Goal: Check status: Check status

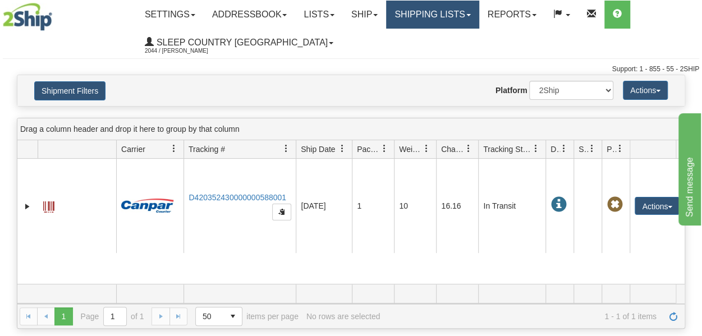
click at [448, 15] on link "Shipping lists" at bounding box center [432, 15] width 93 height 28
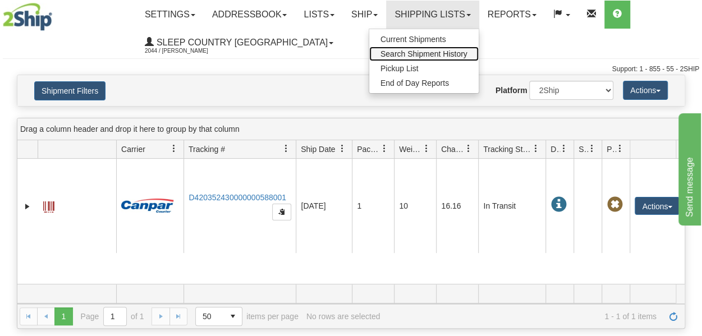
click at [447, 53] on span "Search Shipment History" at bounding box center [423, 53] width 87 height 9
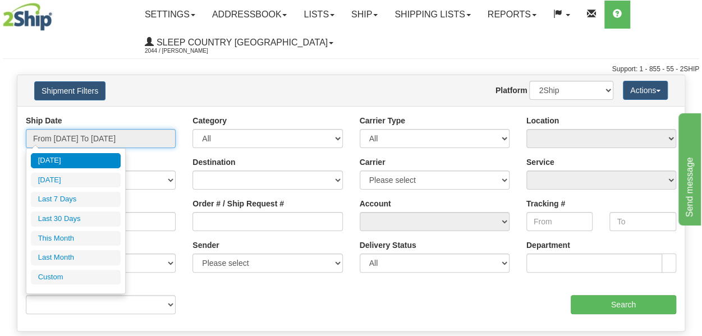
click at [112, 139] on input "From [DATE] To [DATE]" at bounding box center [101, 138] width 150 height 19
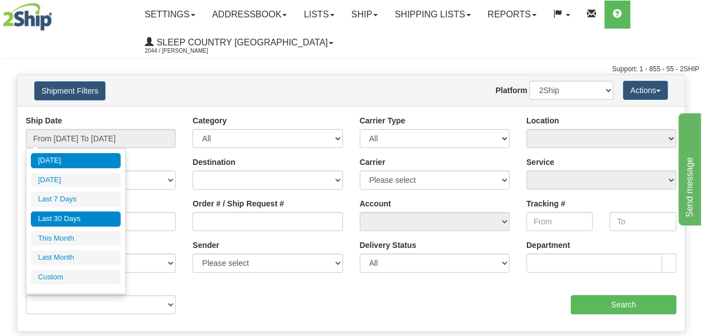
click at [81, 220] on li "Last 30 Days" at bounding box center [76, 218] width 90 height 15
type input "From [DATE] To [DATE]"
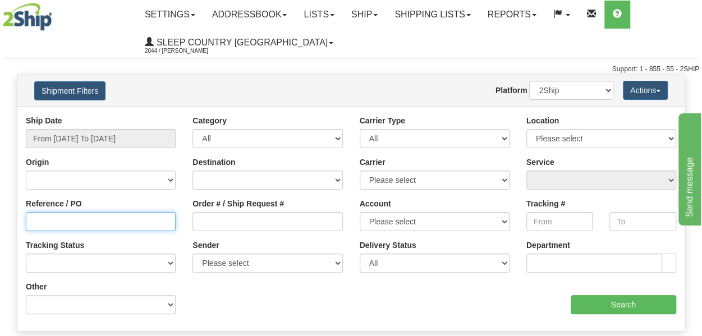
click at [66, 215] on input "Reference / PO" at bounding box center [101, 221] width 150 height 19
type input "1052903"
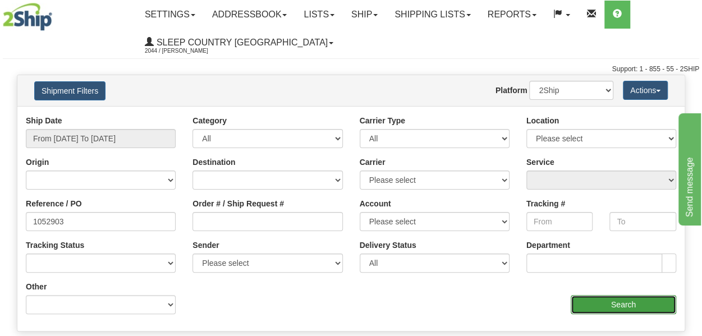
click at [645, 303] on input "Search" at bounding box center [623, 304] width 105 height 19
